Goal: Navigation & Orientation: Understand site structure

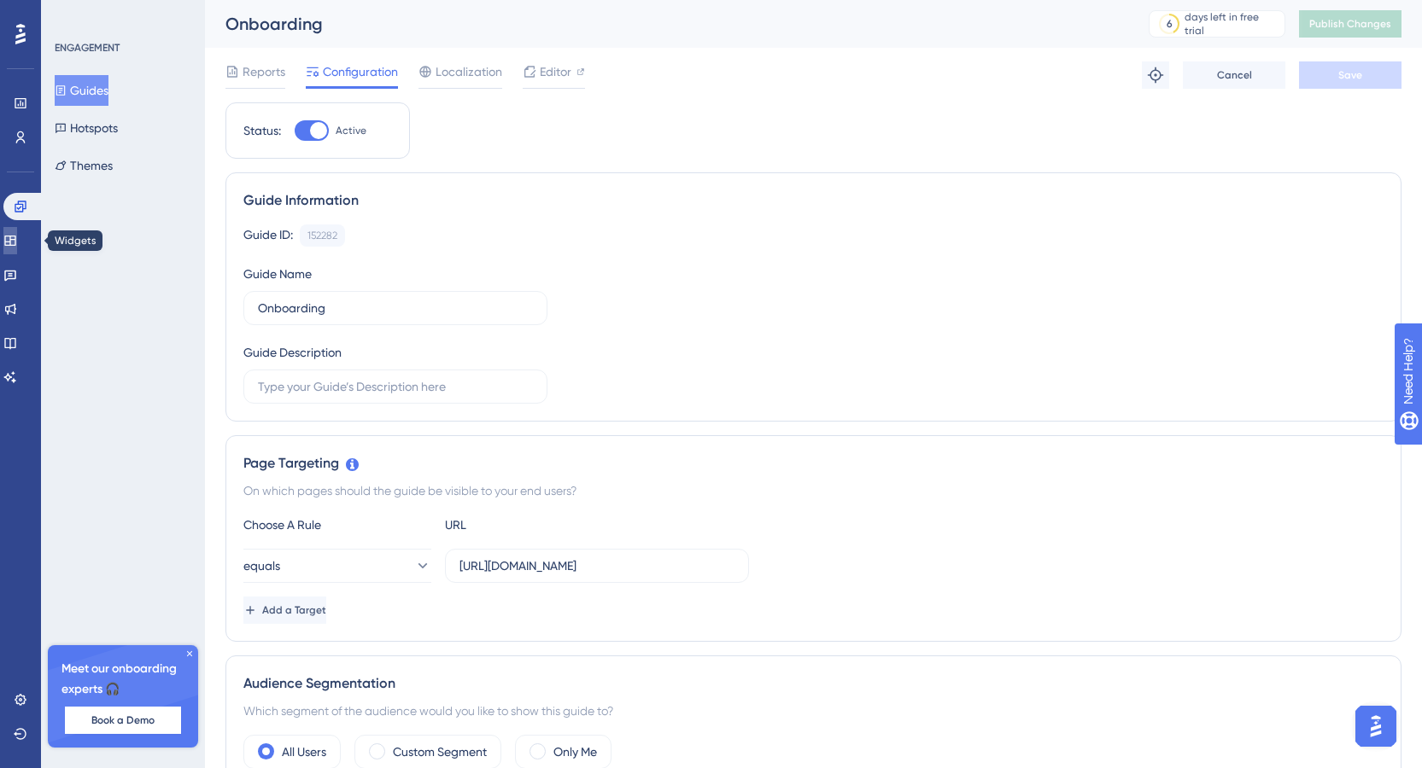
click at [15, 242] on icon at bounding box center [9, 241] width 11 height 10
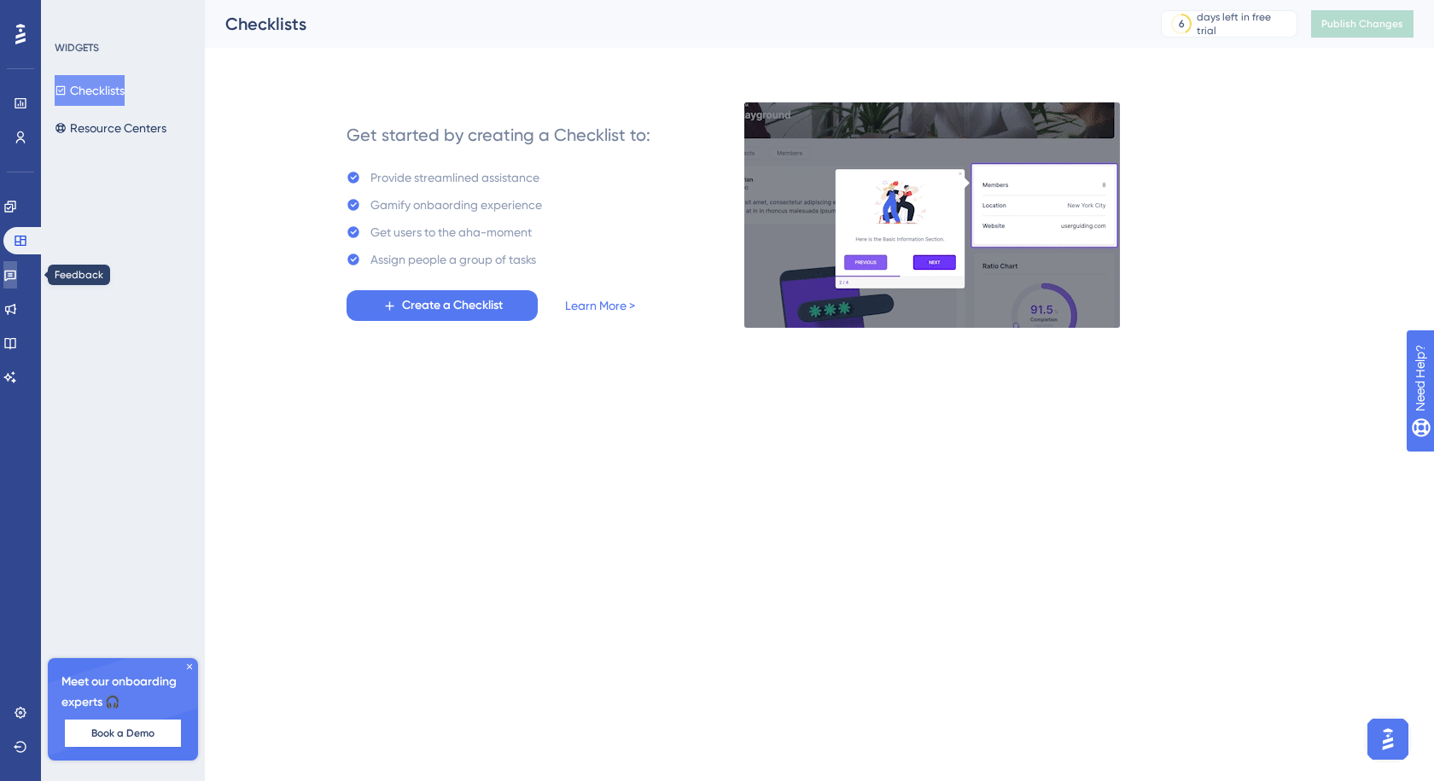
click at [16, 272] on icon at bounding box center [10, 276] width 12 height 11
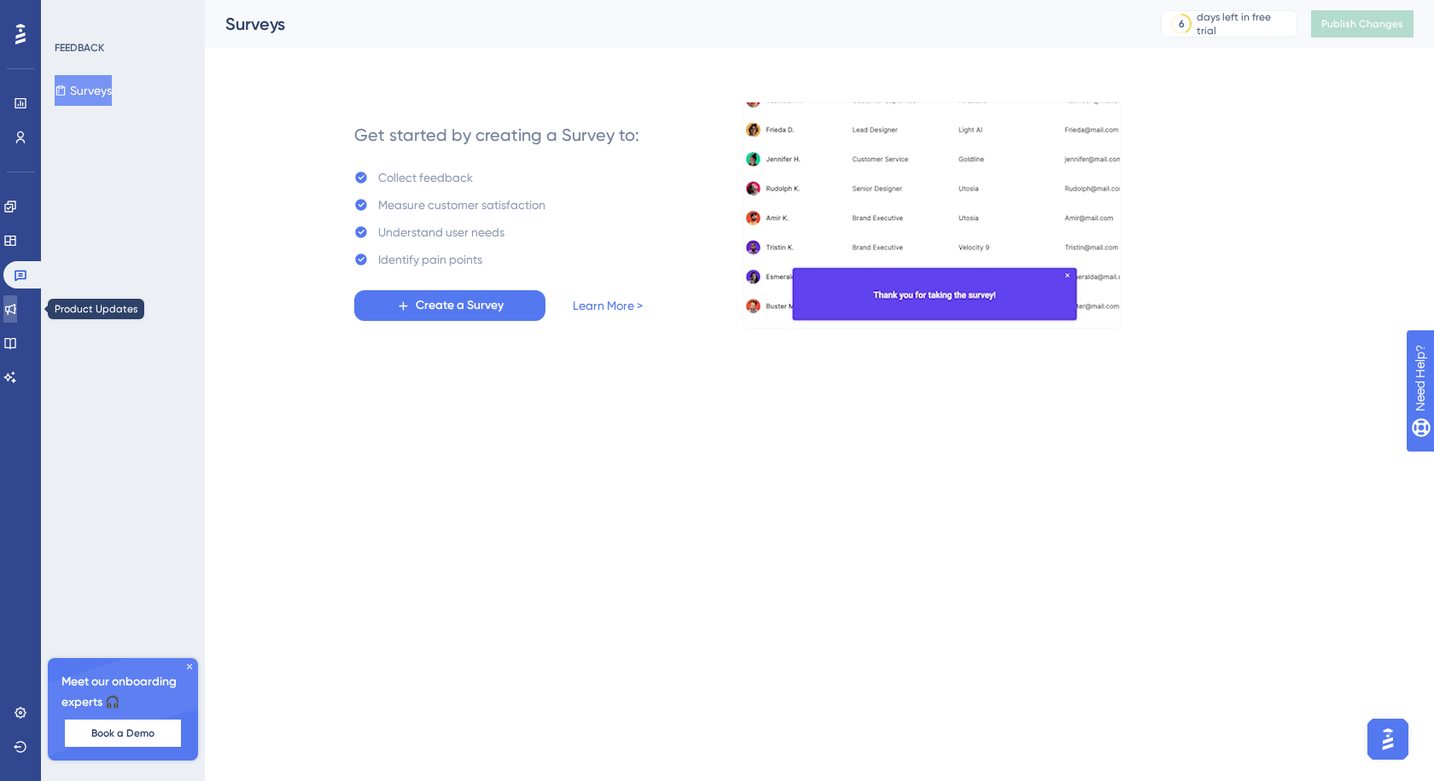
click at [17, 303] on icon at bounding box center [10, 309] width 14 height 14
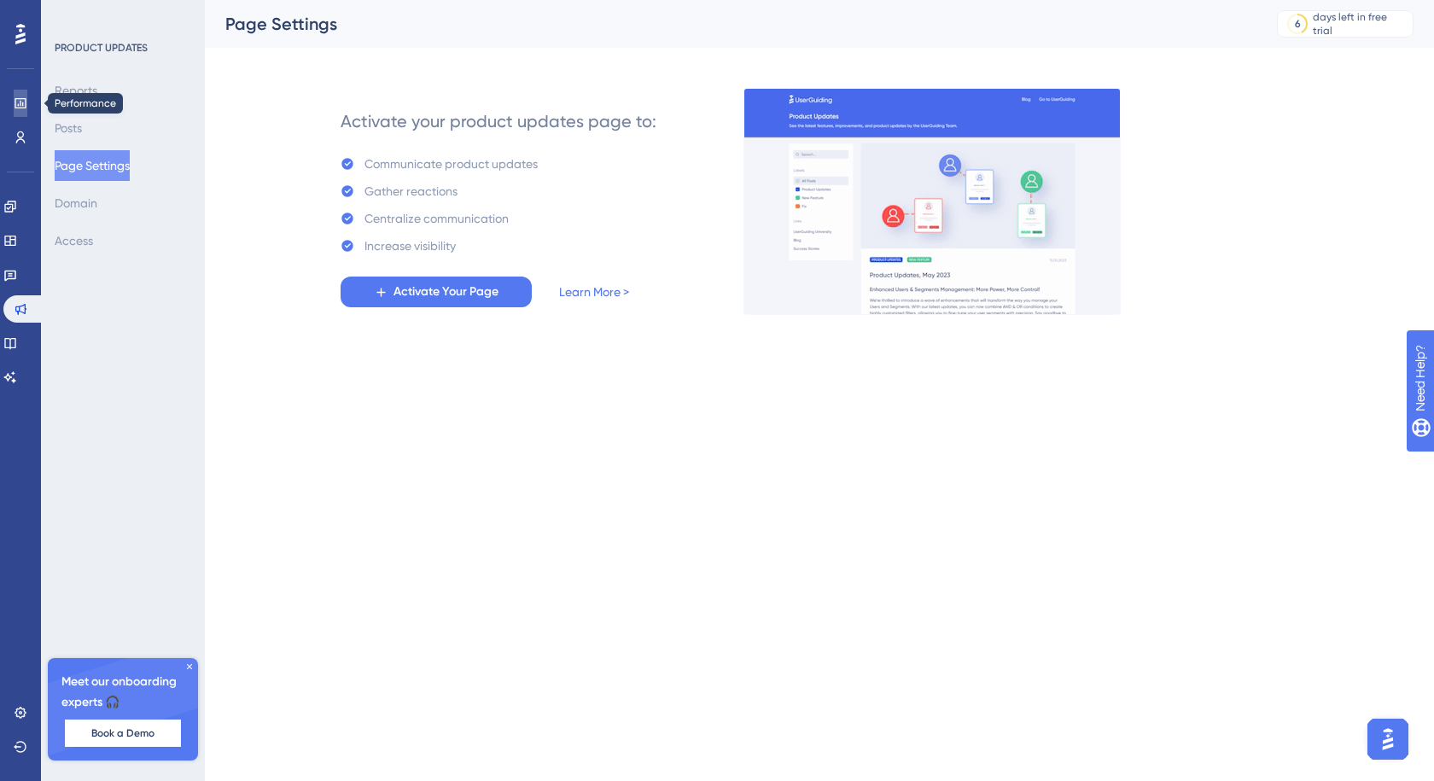
click at [15, 101] on icon at bounding box center [21, 103] width 14 height 14
